Goal: Task Accomplishment & Management: Manage account settings

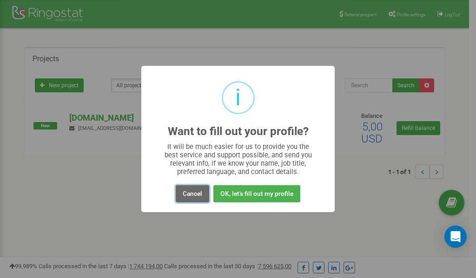
click at [187, 195] on button "Cancel" at bounding box center [192, 193] width 33 height 17
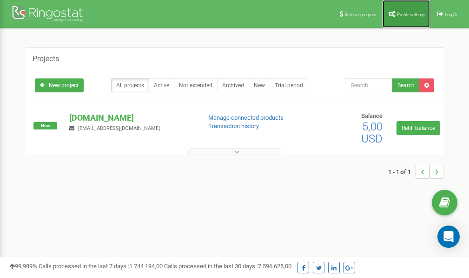
click at [403, 13] on span "Profile settings" at bounding box center [411, 14] width 28 height 5
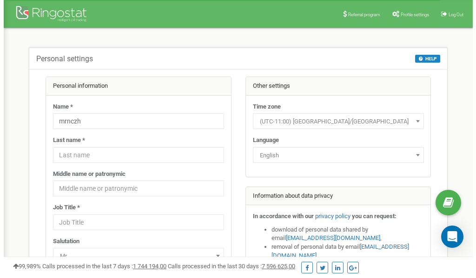
scroll to position [46, 0]
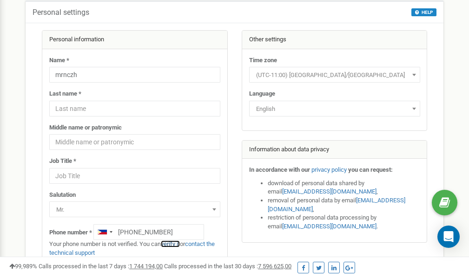
click at [172, 244] on link "verify it" at bounding box center [170, 244] width 19 height 7
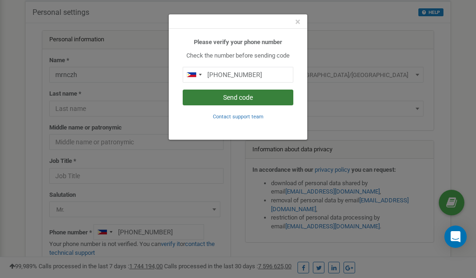
click at [253, 96] on button "Send code" at bounding box center [238, 98] width 111 height 16
